Goal: Task Accomplishment & Management: Use online tool/utility

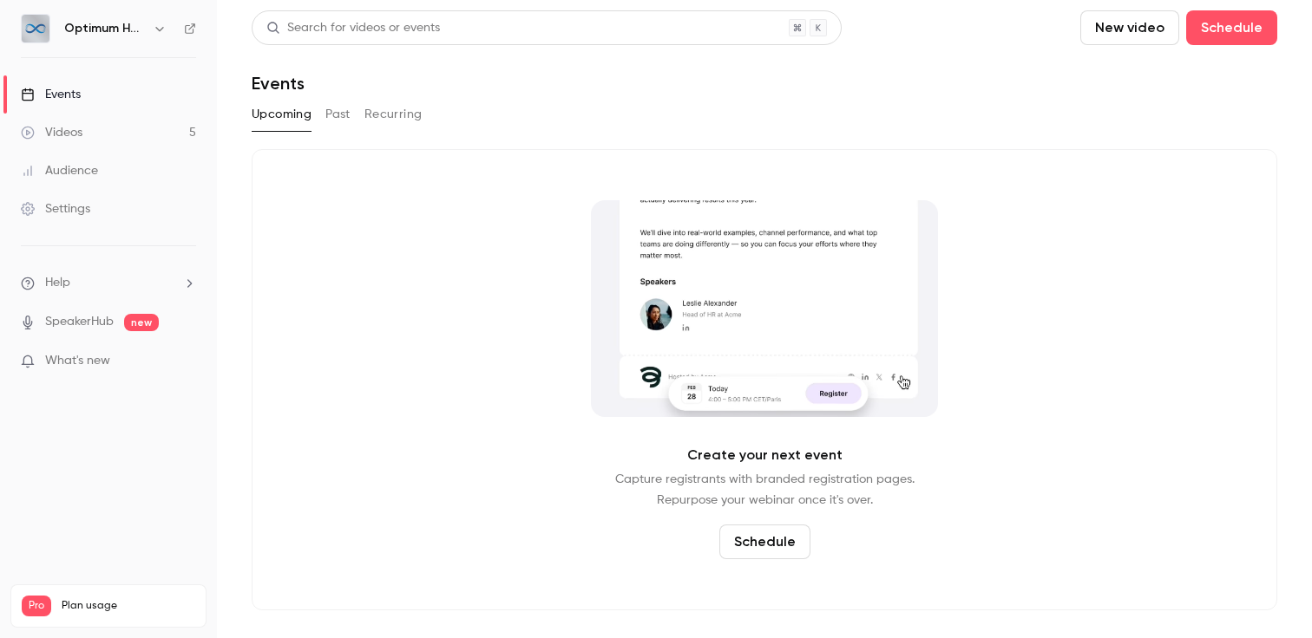
click at [94, 91] on link "Events" at bounding box center [108, 94] width 217 height 38
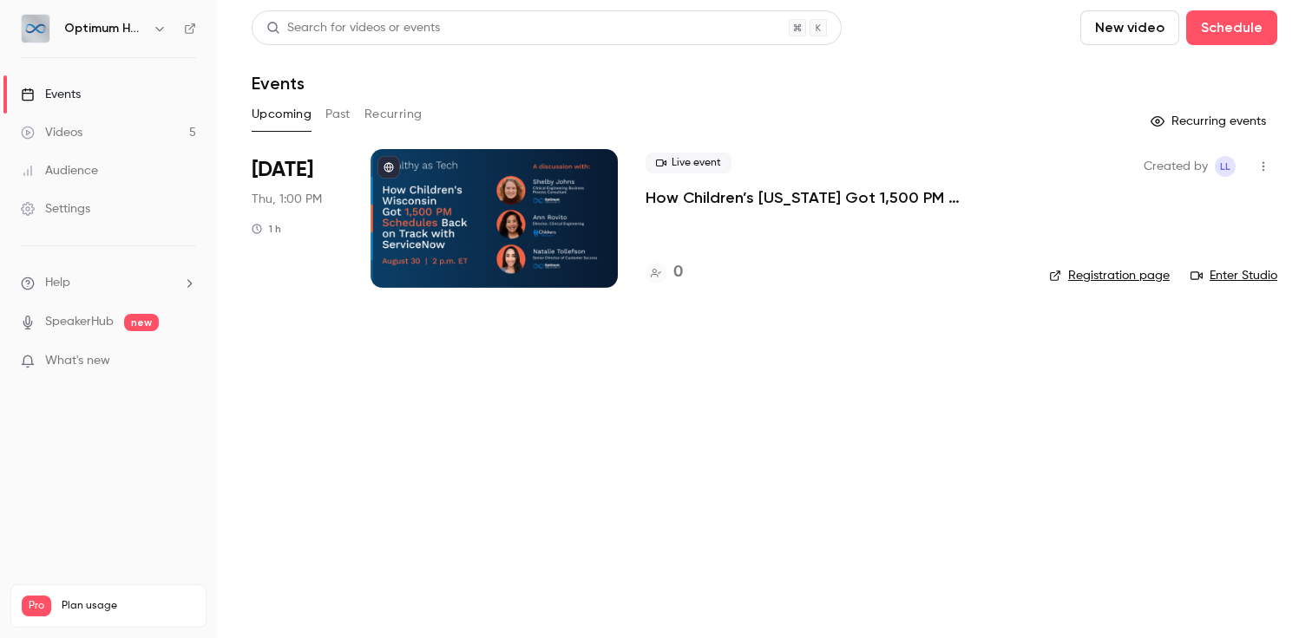
click at [93, 215] on link "Settings" at bounding box center [108, 209] width 217 height 38
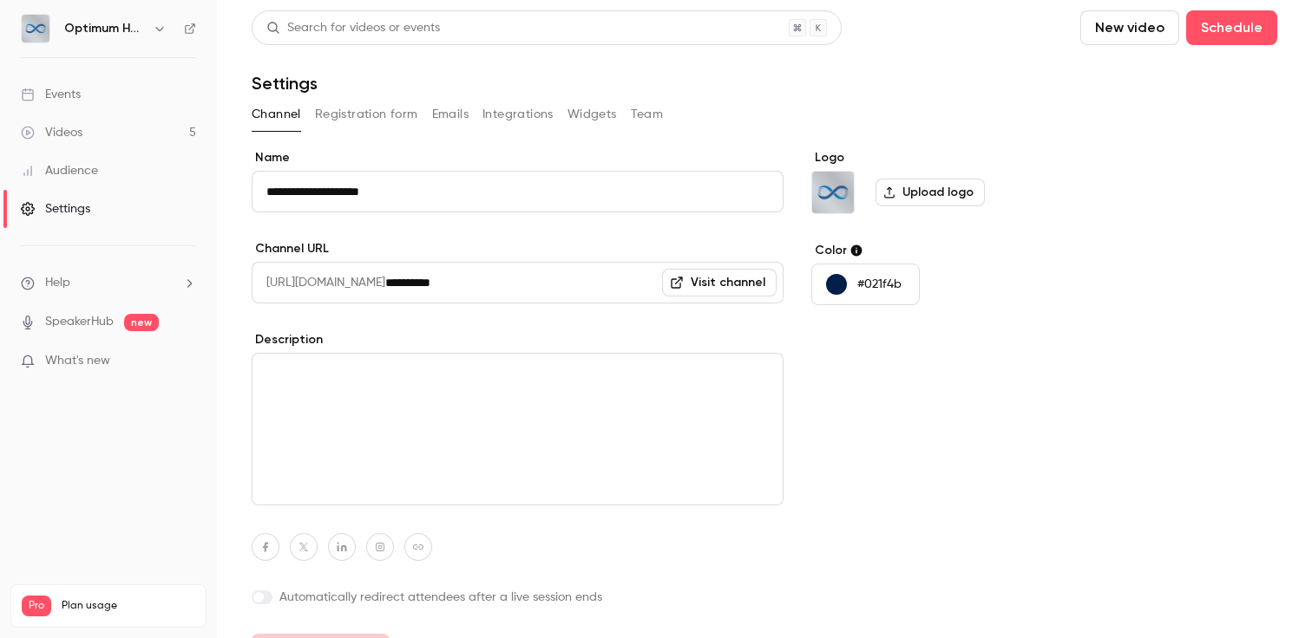
click at [448, 116] on button "Emails" at bounding box center [450, 115] width 36 height 28
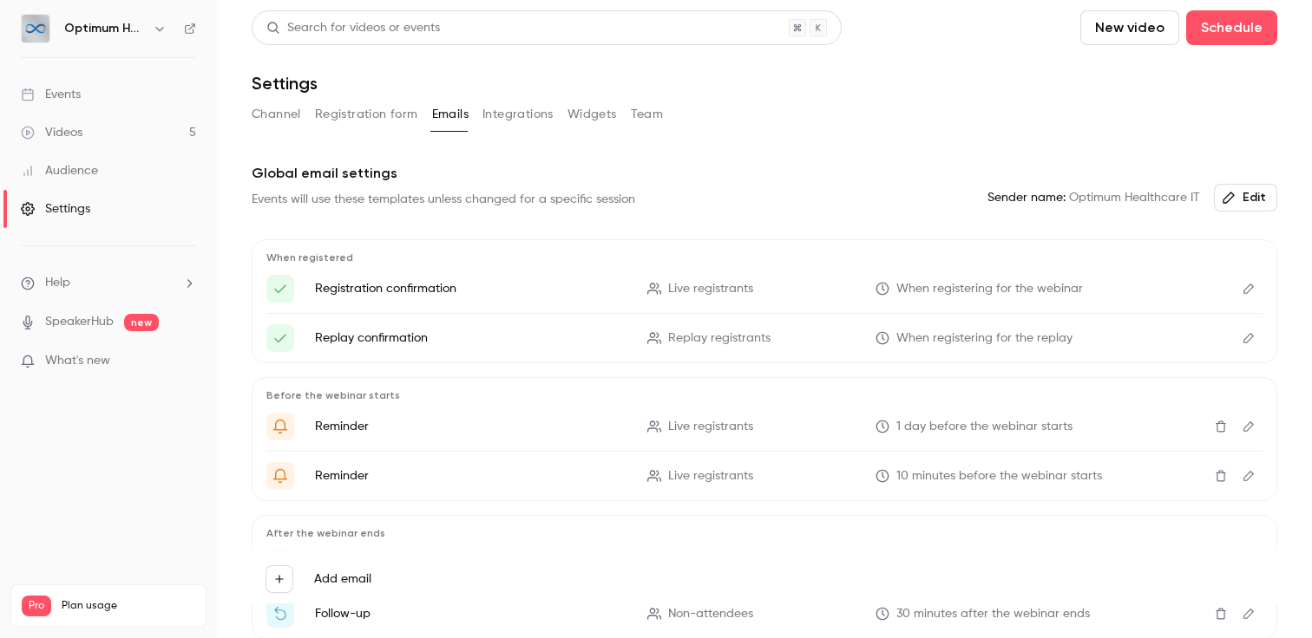
click at [350, 124] on button "Registration form" at bounding box center [366, 115] width 103 height 28
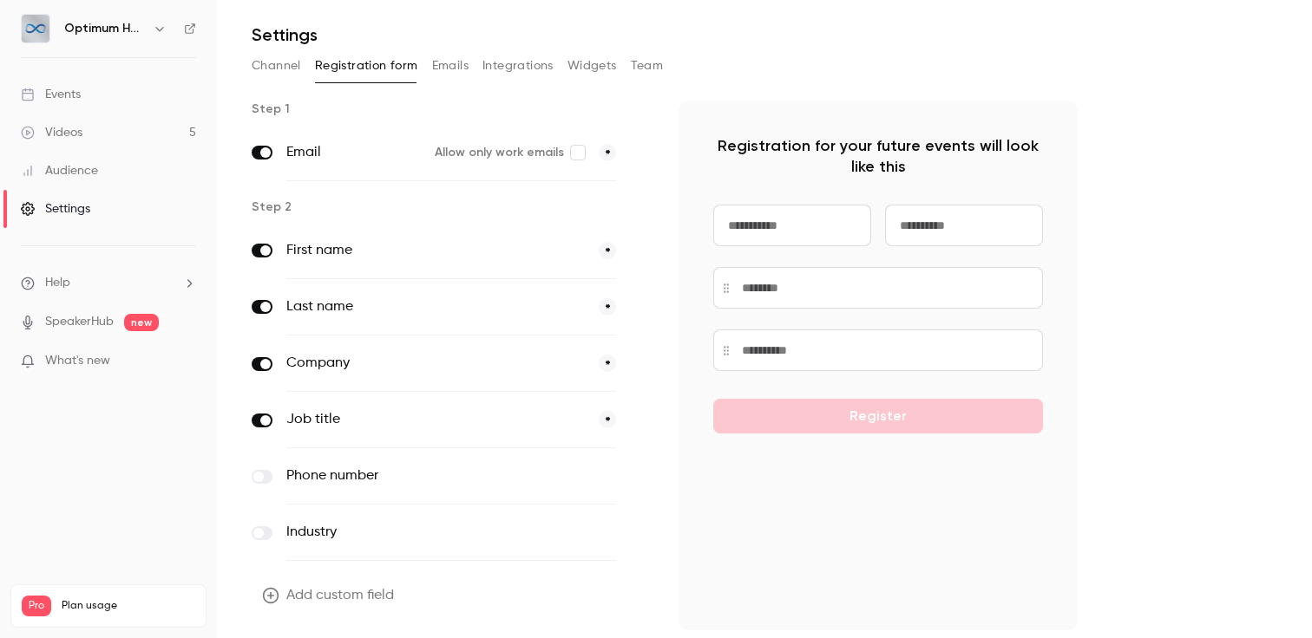
scroll to position [103, 0]
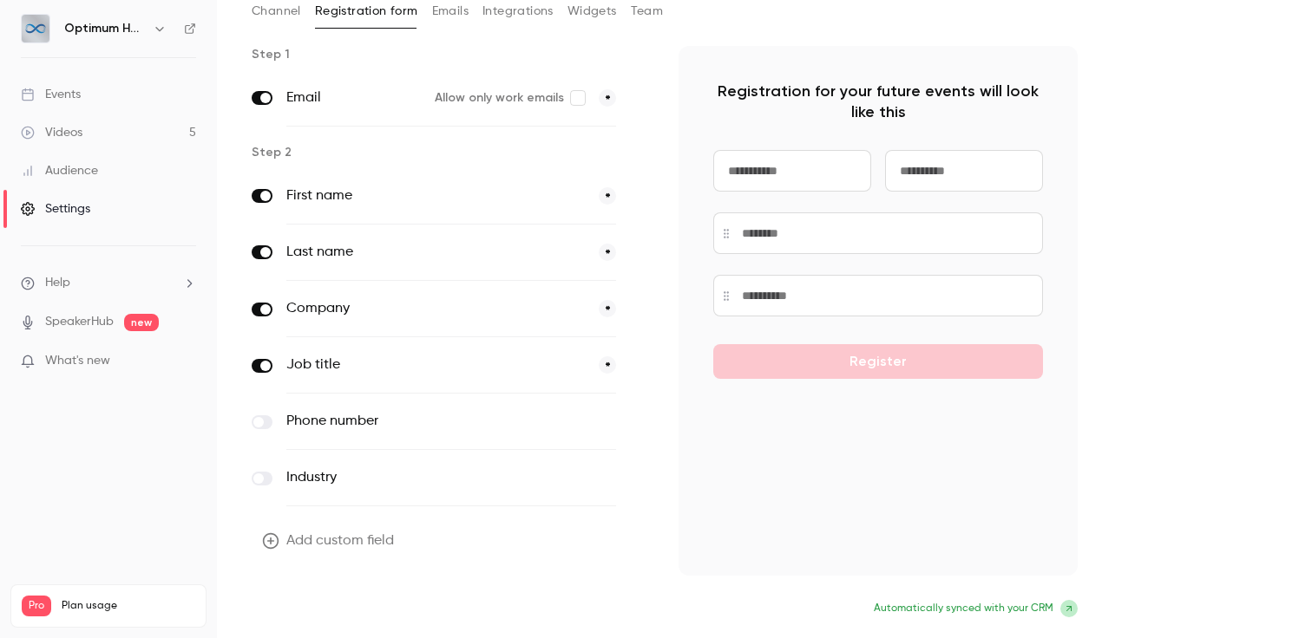
click at [339, 599] on button "Update form" at bounding box center [310, 610] width 117 height 35
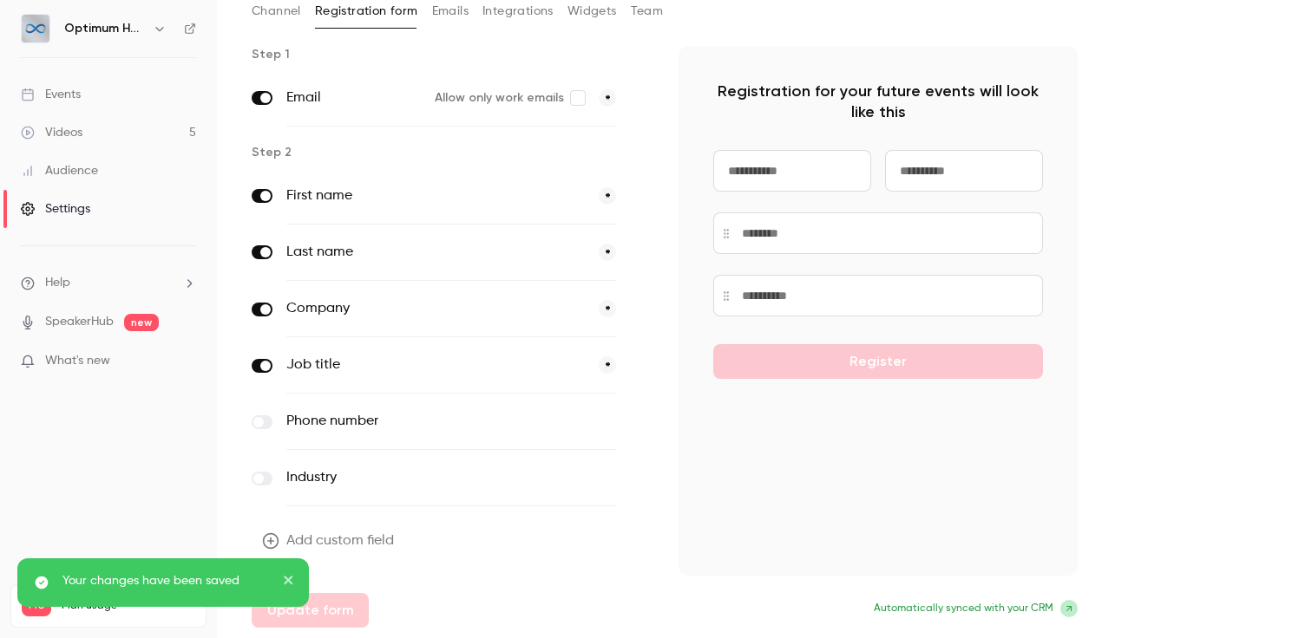
click at [94, 93] on link "Events" at bounding box center [108, 94] width 217 height 38
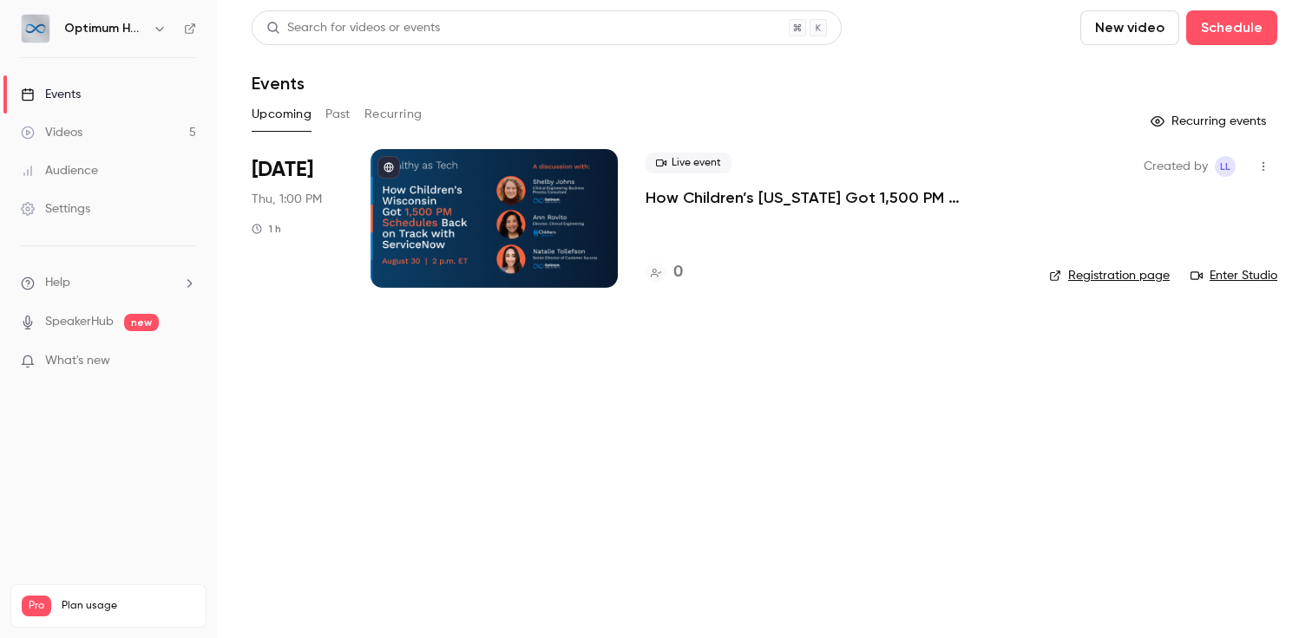
click at [735, 206] on p "How Children’s [US_STATE] Got 1,500 PM Schedules Back on Track With ServiceNow" at bounding box center [833, 197] width 376 height 21
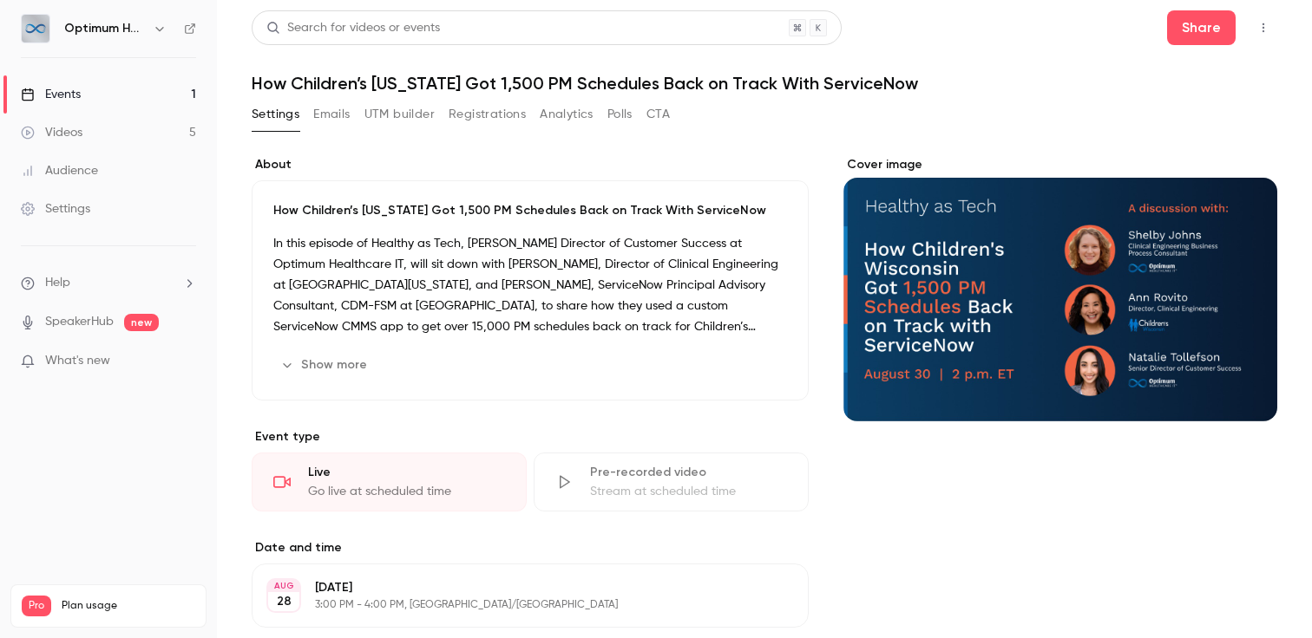
click at [397, 113] on button "UTM builder" at bounding box center [399, 115] width 70 height 28
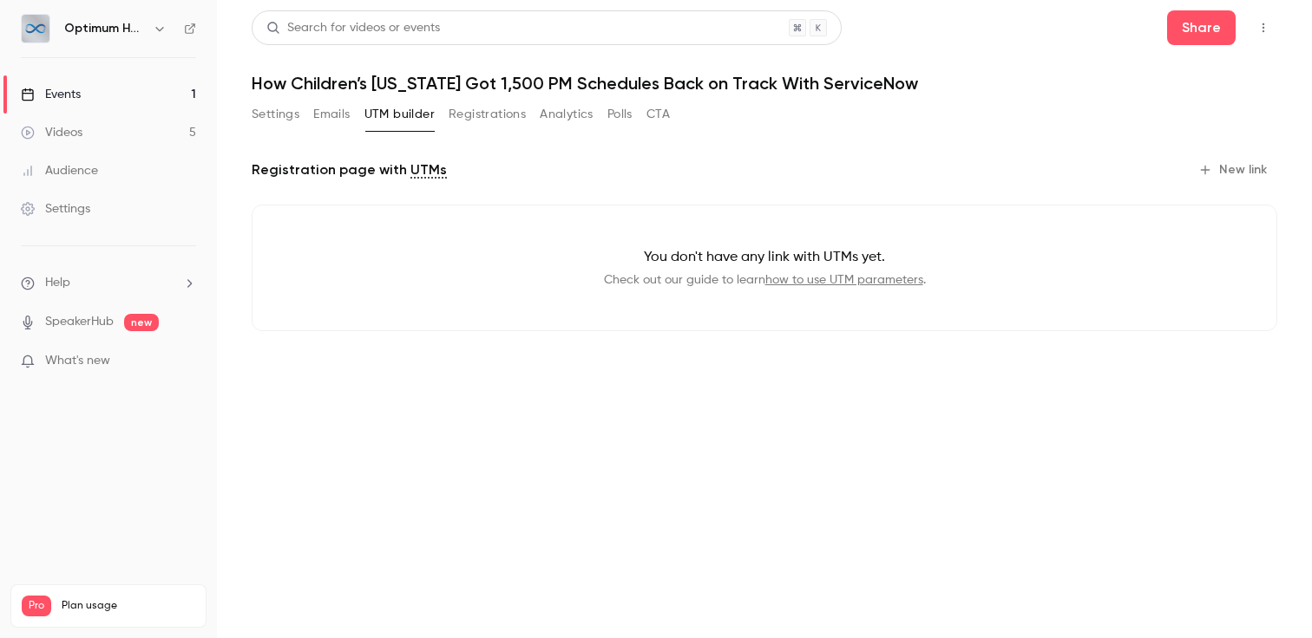
click at [1238, 181] on button "New link" at bounding box center [1234, 170] width 86 height 28
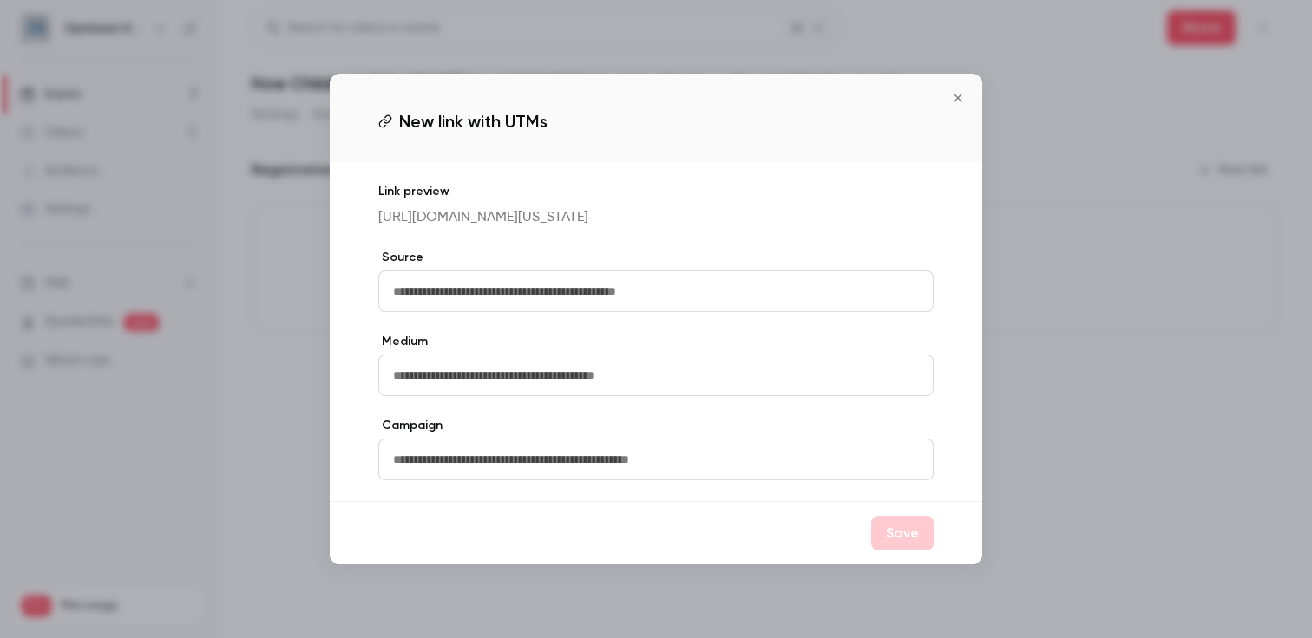
click at [639, 299] on input "text" at bounding box center [655, 292] width 555 height 42
type input "**********"
click at [484, 394] on input "text" at bounding box center [655, 376] width 555 height 42
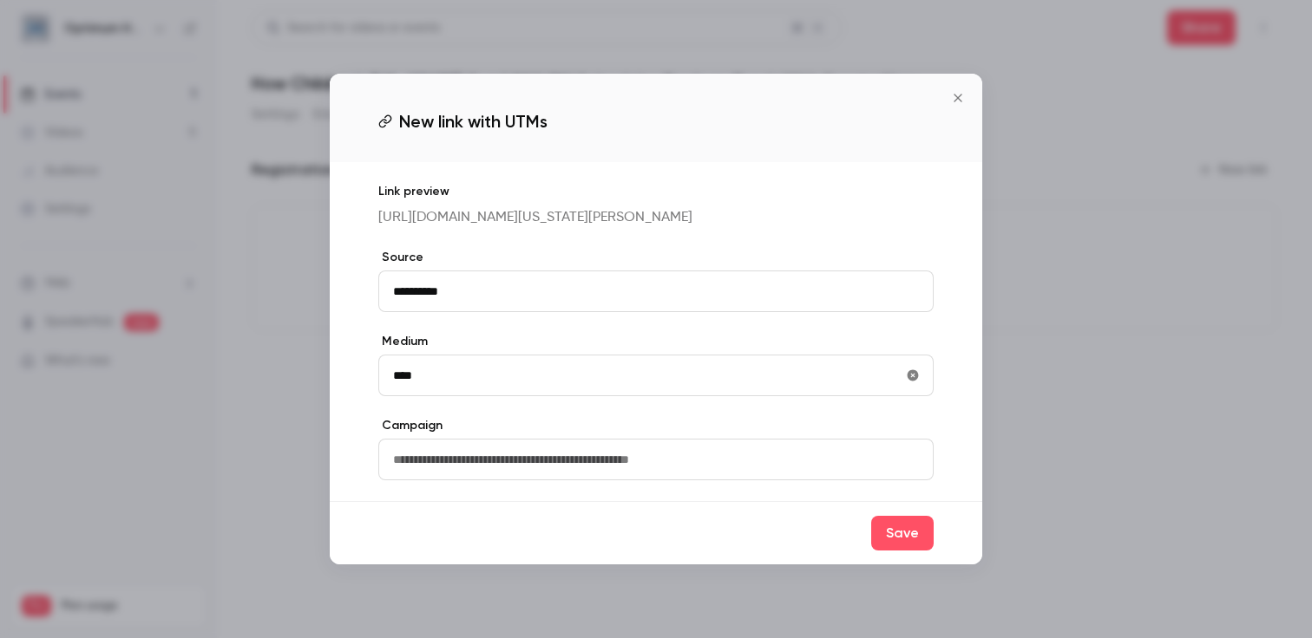
click at [504, 481] on input "text" at bounding box center [655, 460] width 555 height 42
click at [497, 396] on input "****" at bounding box center [655, 376] width 555 height 42
type input "****"
click at [505, 481] on input "text" at bounding box center [655, 460] width 555 height 42
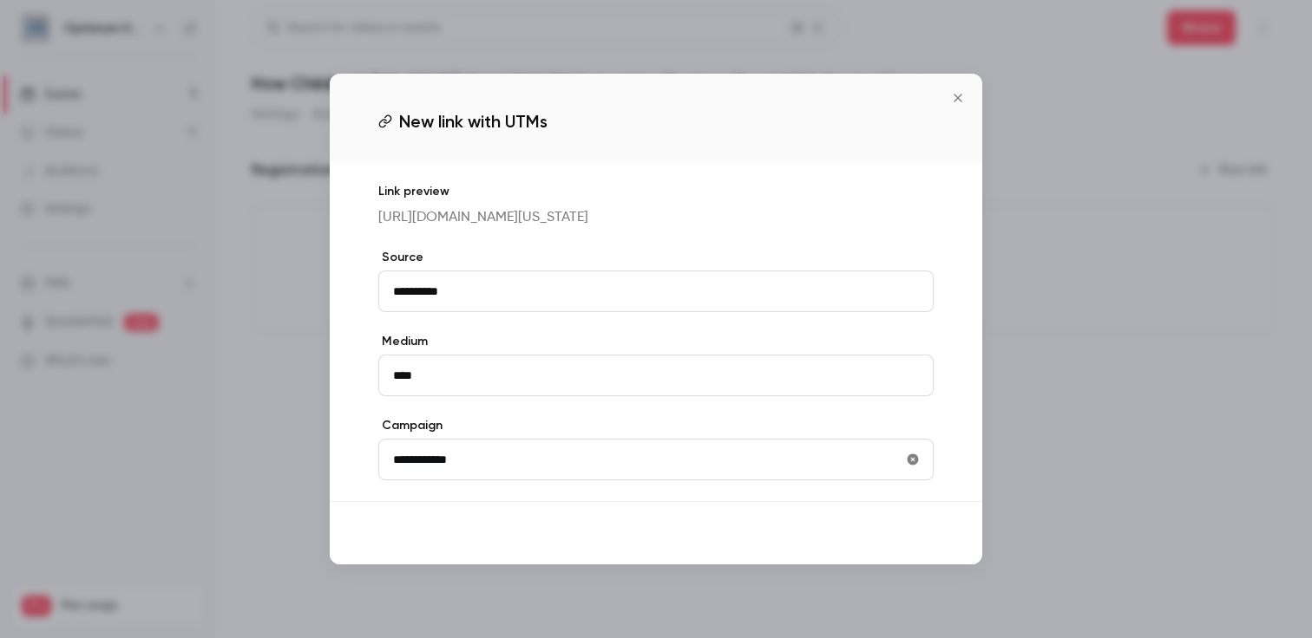
type input "**********"
click at [900, 551] on button "Save" at bounding box center [902, 533] width 62 height 35
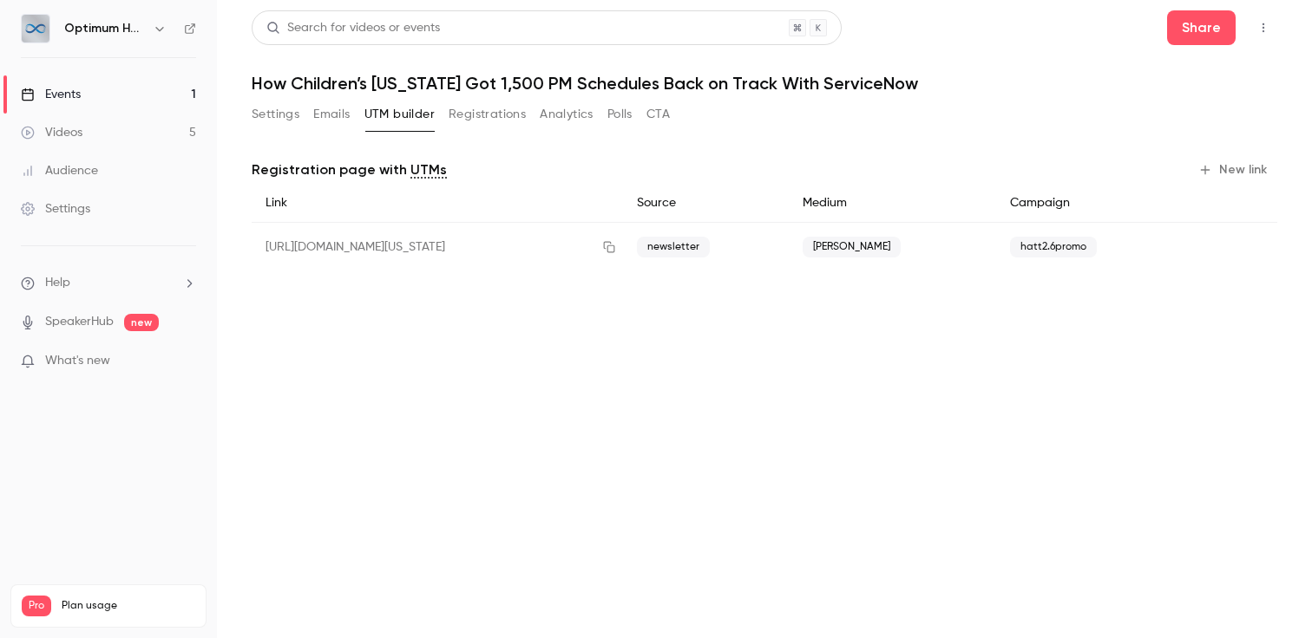
click at [1228, 165] on button "New link" at bounding box center [1234, 170] width 86 height 28
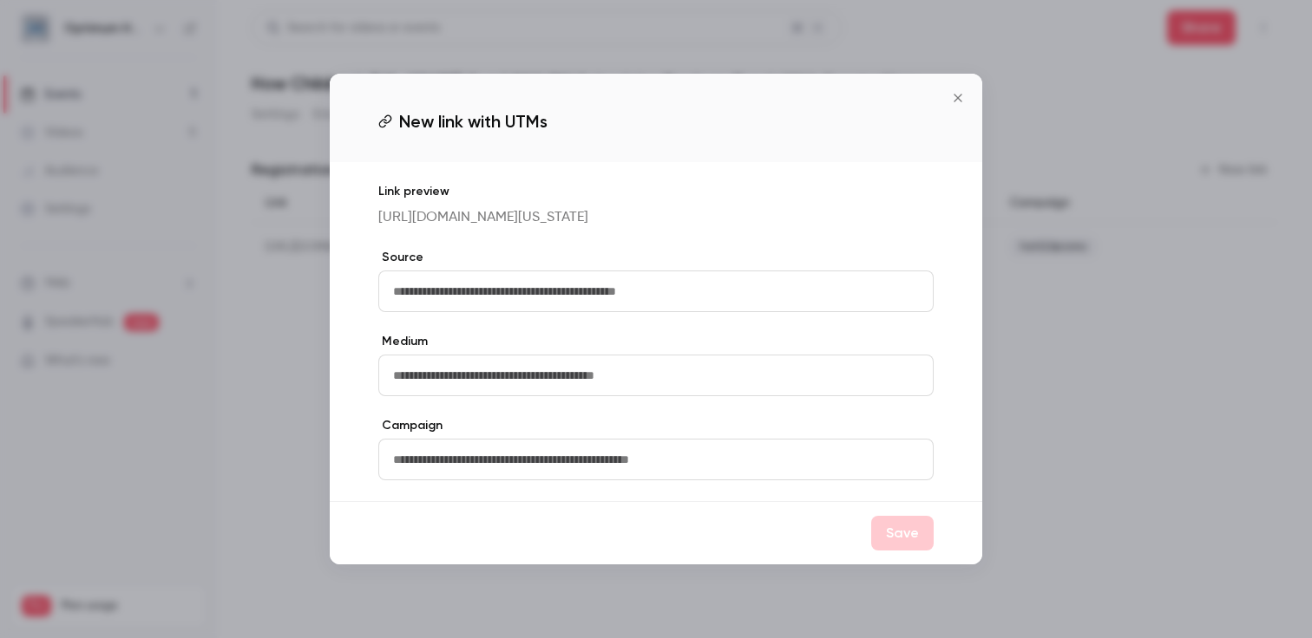
click at [655, 312] on input "text" at bounding box center [655, 292] width 555 height 42
type input "**********"
click at [525, 381] on input "text" at bounding box center [655, 376] width 555 height 42
click at [533, 381] on input "text" at bounding box center [655, 376] width 555 height 42
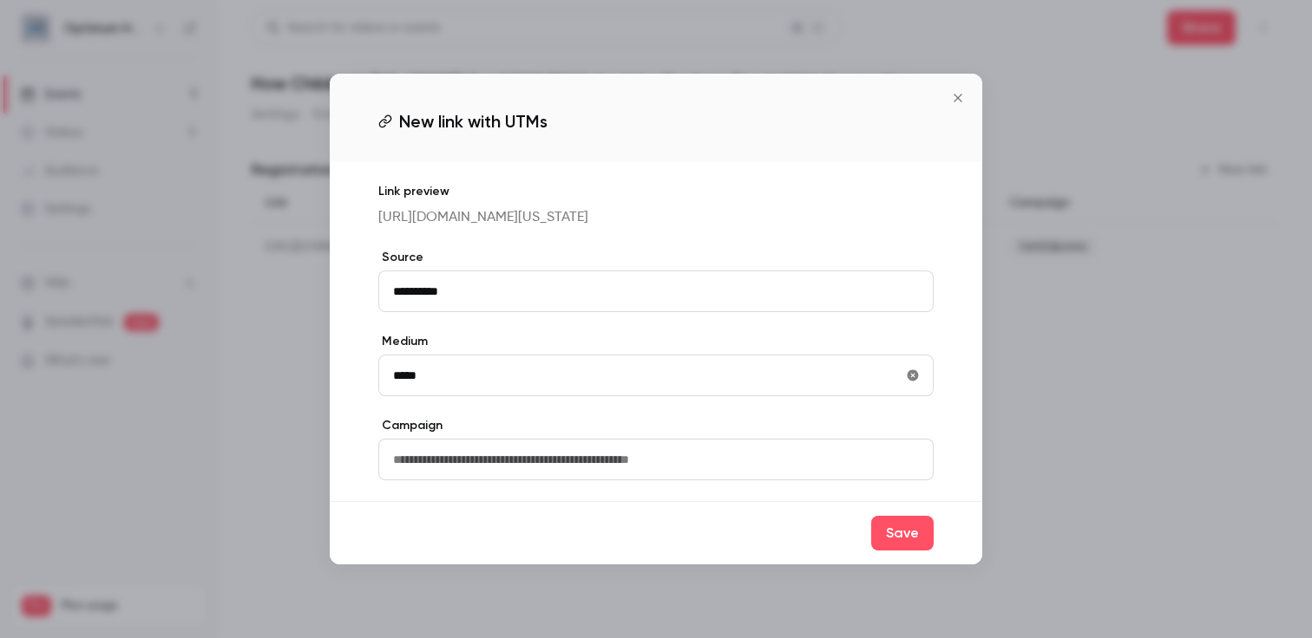
type input "*****"
click at [406, 481] on input "text" at bounding box center [655, 460] width 555 height 42
type input "**********"
click at [888, 551] on button "Save" at bounding box center [902, 533] width 62 height 35
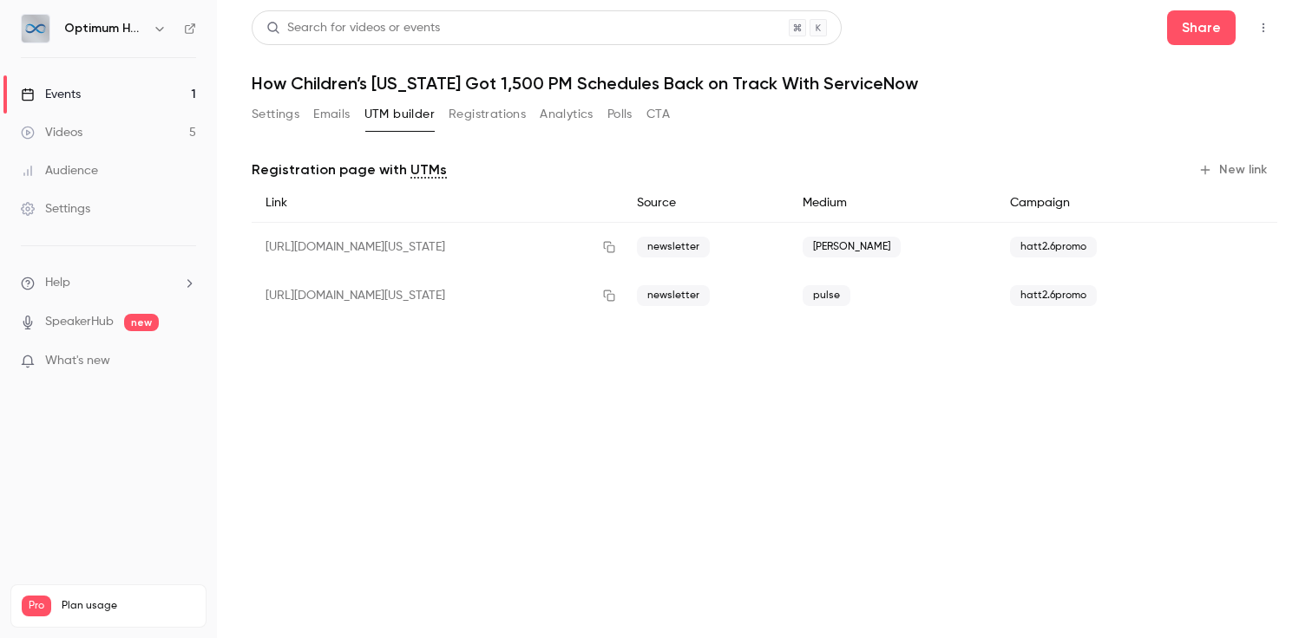
click at [1039, 253] on span "hatt2.6promo" at bounding box center [1053, 247] width 87 height 21
click at [1031, 248] on span "hatt2.6promo" at bounding box center [1053, 247] width 87 height 21
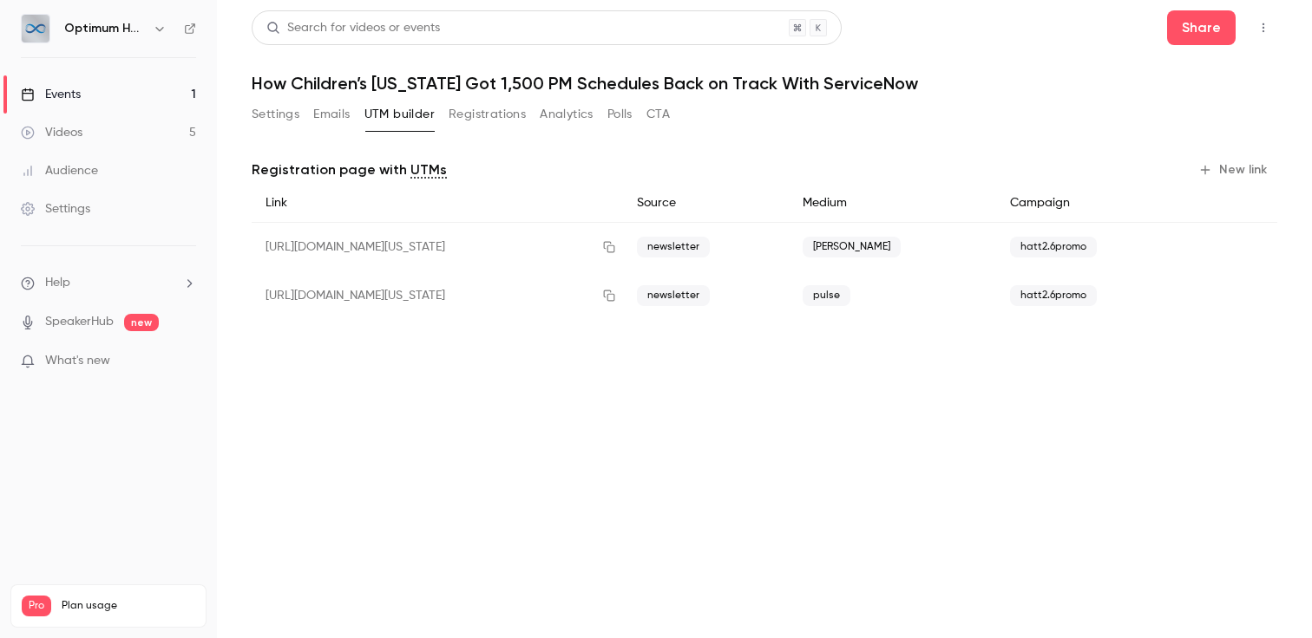
click at [695, 419] on main "Search for videos or events Share How Children’s [US_STATE] Got 1,500 PM Schedu…" at bounding box center [764, 319] width 1095 height 638
click at [614, 252] on icon "button" at bounding box center [608, 247] width 11 height 11
click at [616, 298] on icon "button" at bounding box center [609, 296] width 14 height 12
click at [469, 247] on div "[URL][DOMAIN_NAME][US_STATE]" at bounding box center [437, 247] width 371 height 49
click at [521, 244] on div "[URL][DOMAIN_NAME][US_STATE]" at bounding box center [437, 247] width 371 height 49
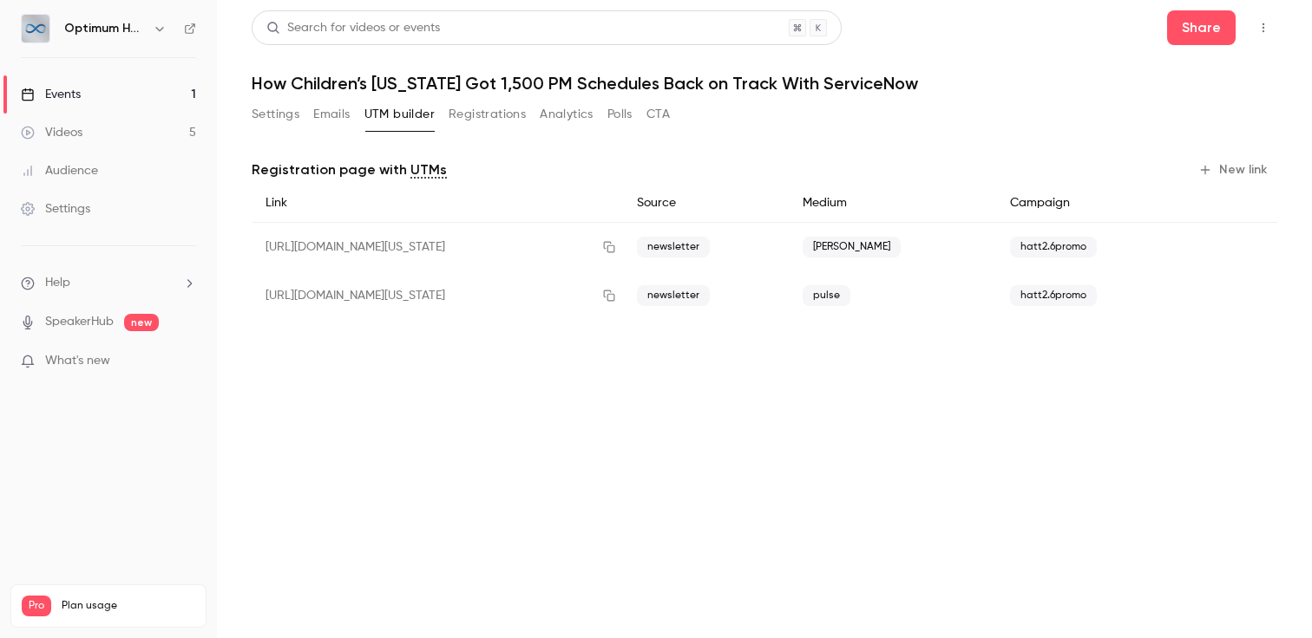
click at [382, 474] on main "Search for videos or events Share How Children’s [US_STATE] Got 1,500 PM Schedu…" at bounding box center [764, 319] width 1095 height 638
